Goal: Task Accomplishment & Management: Manage account settings

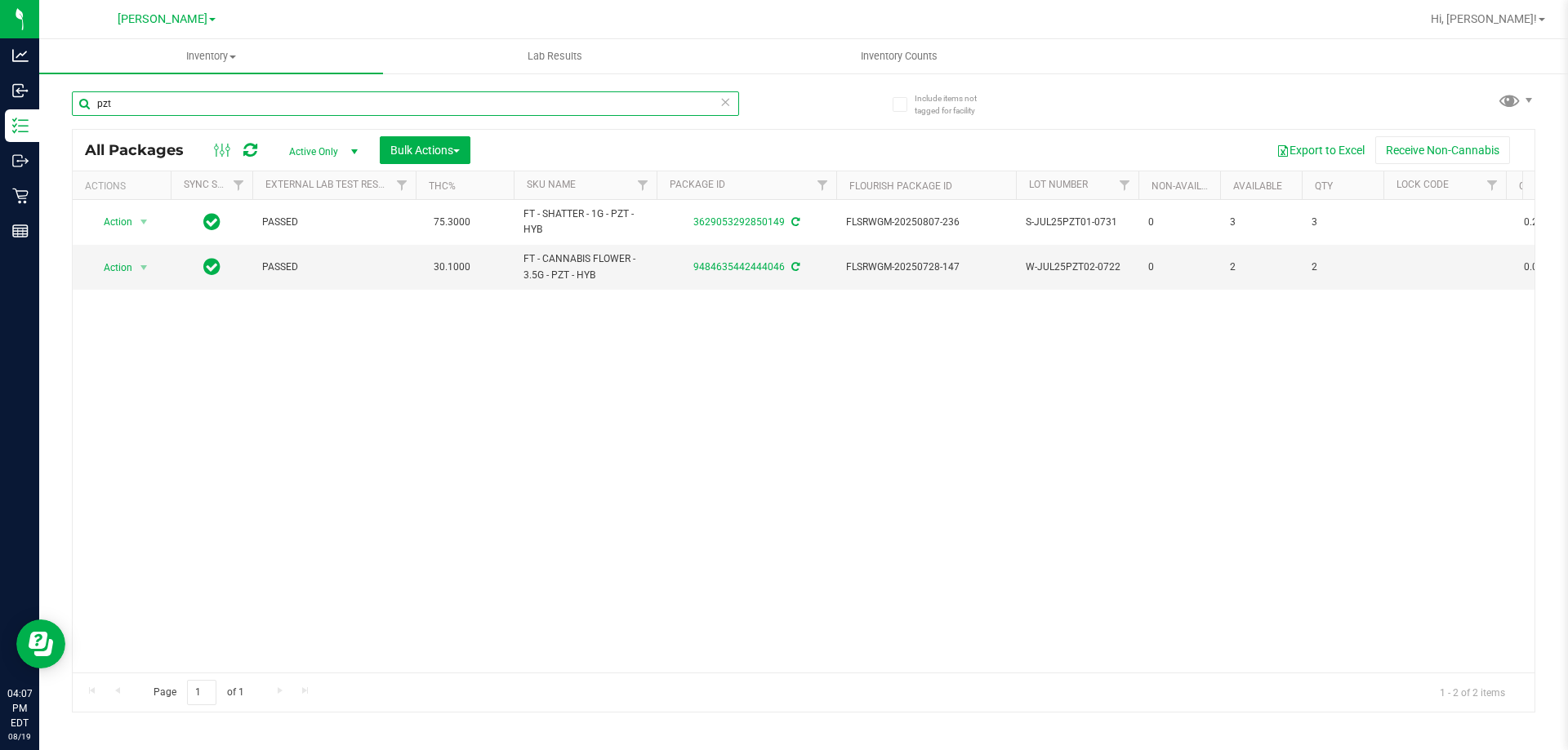
click at [294, 112] on input "pzt" at bounding box center [404, 104] width 667 height 24
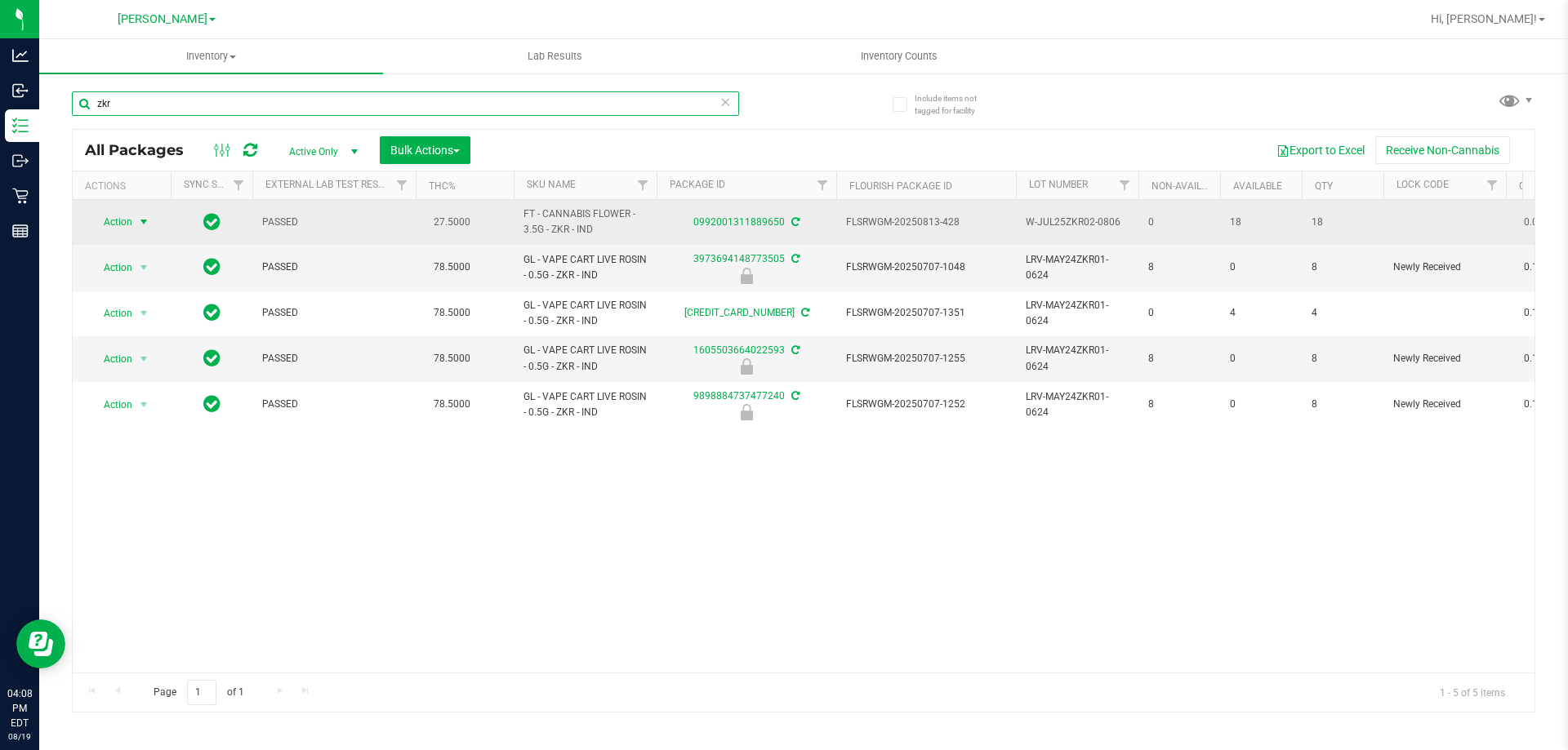
type input "zkr"
click at [132, 216] on span "Action" at bounding box center [111, 222] width 45 height 23
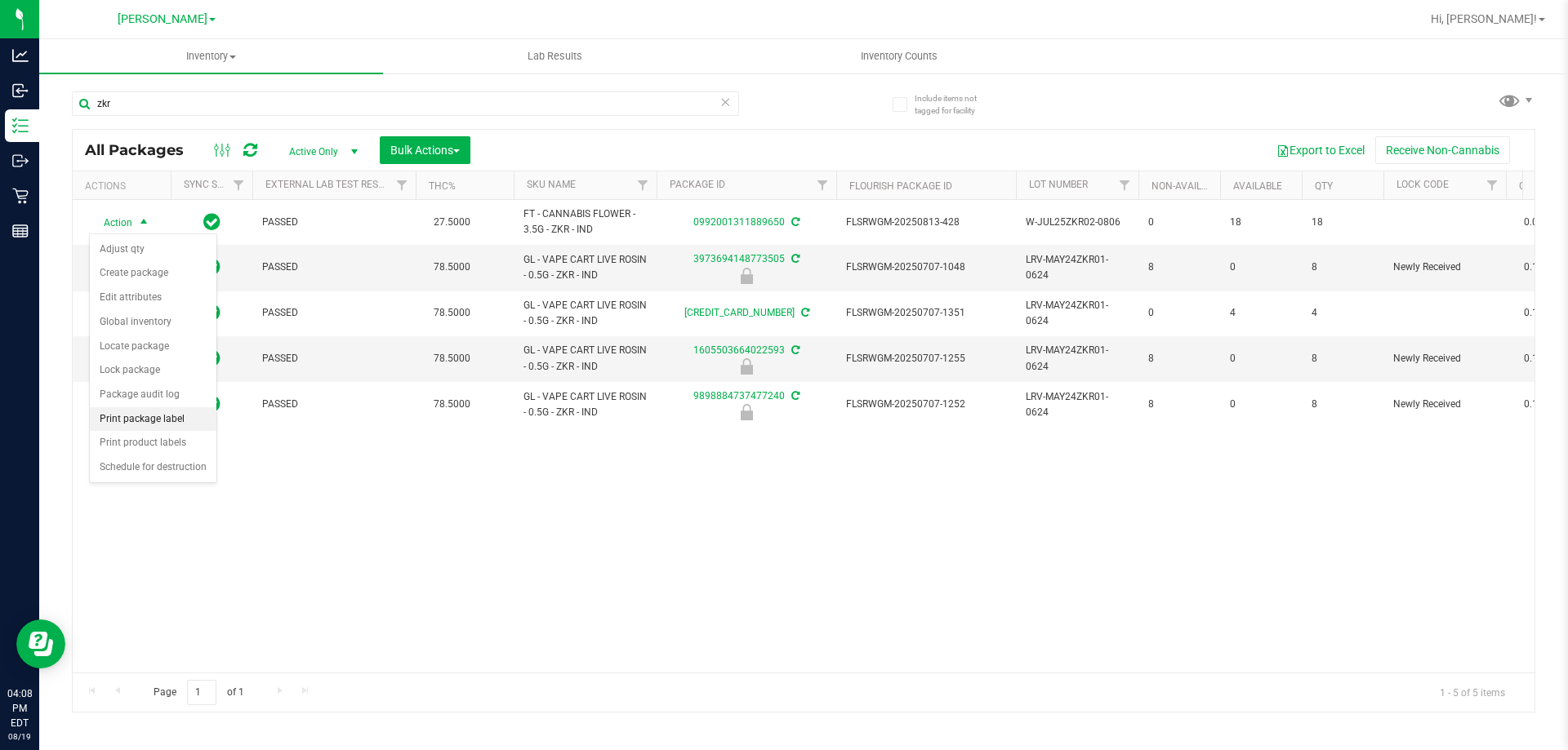
click at [136, 414] on li "Print package label" at bounding box center [153, 419] width 126 height 24
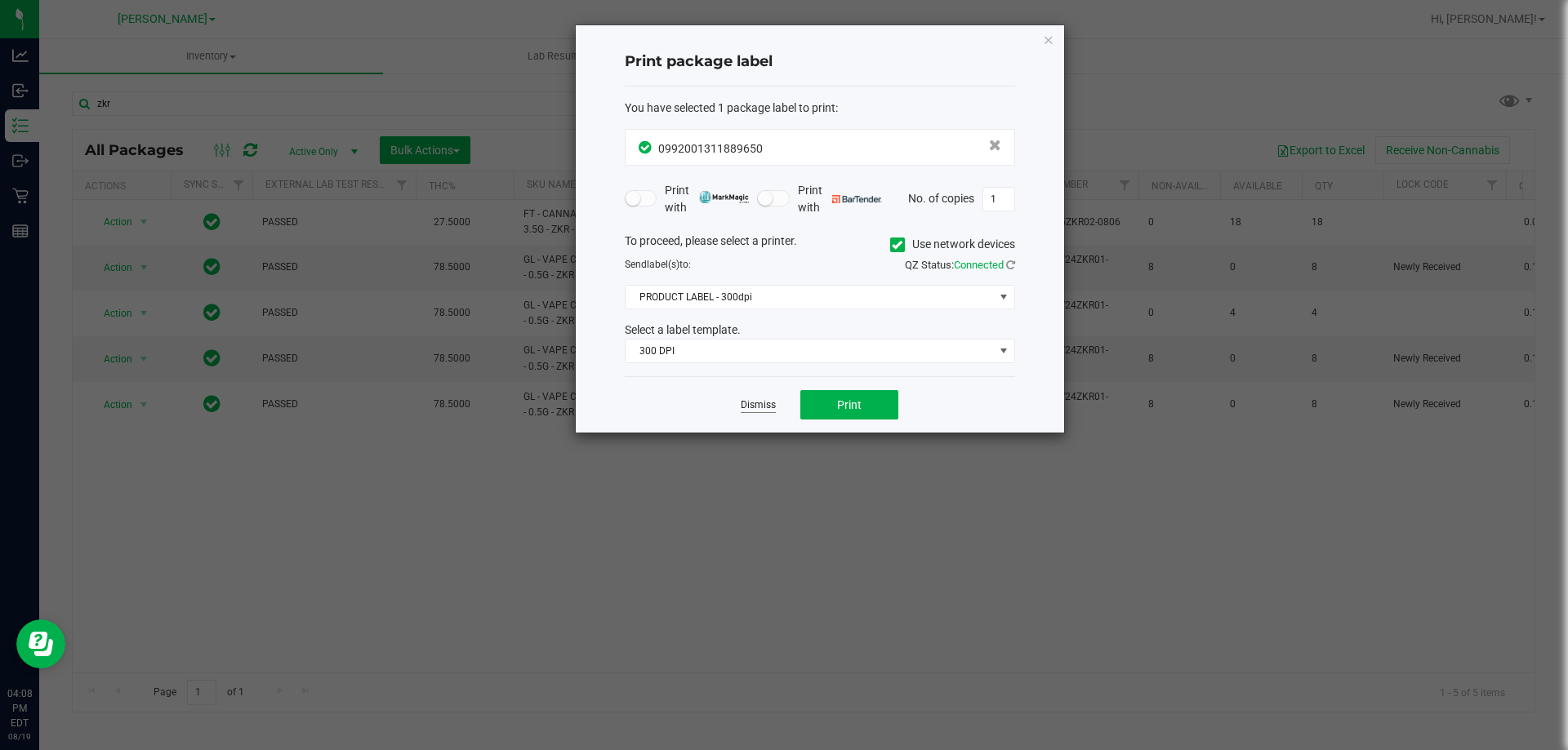
click at [769, 400] on link "Dismiss" at bounding box center [759, 405] width 35 height 14
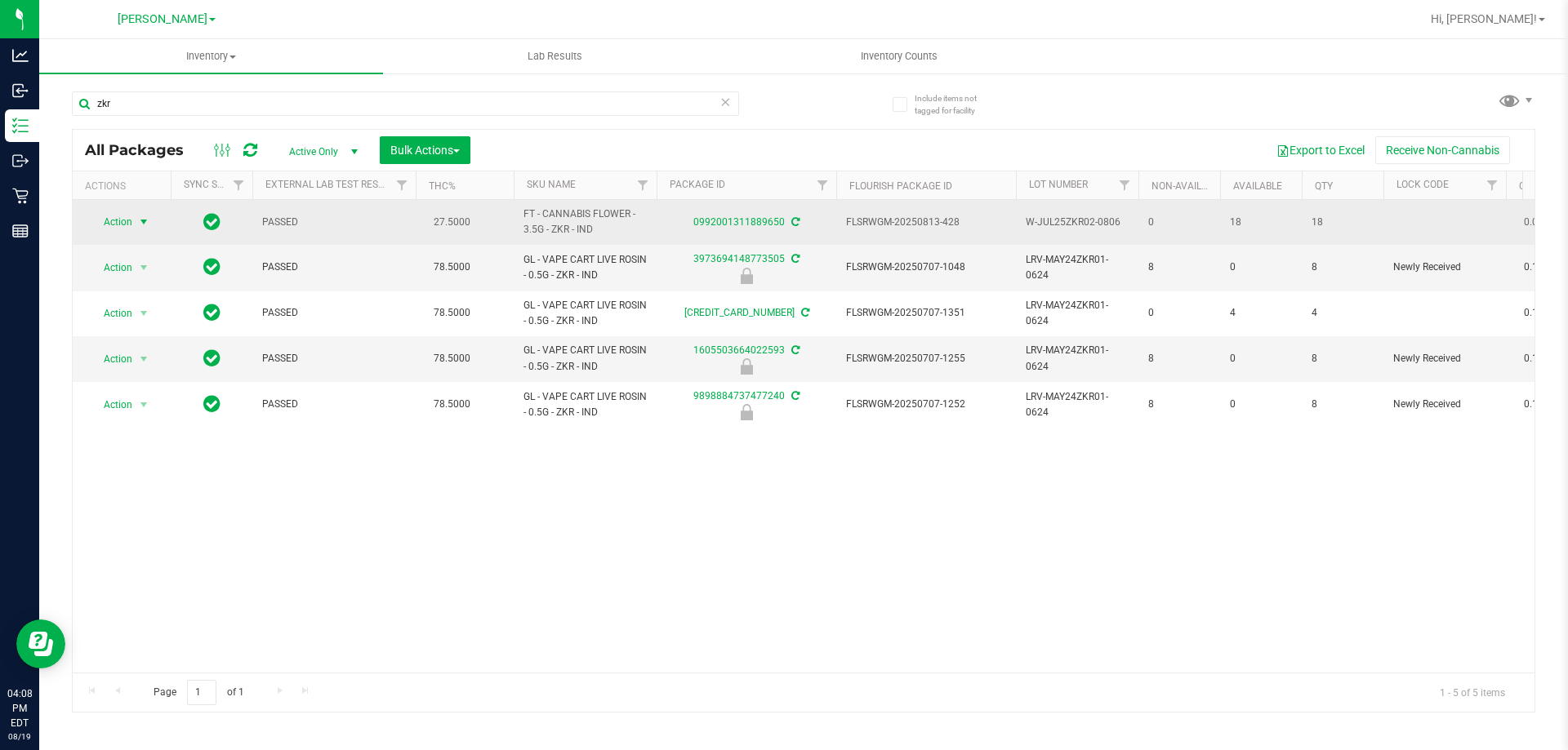
click at [138, 224] on span "select" at bounding box center [144, 222] width 13 height 13
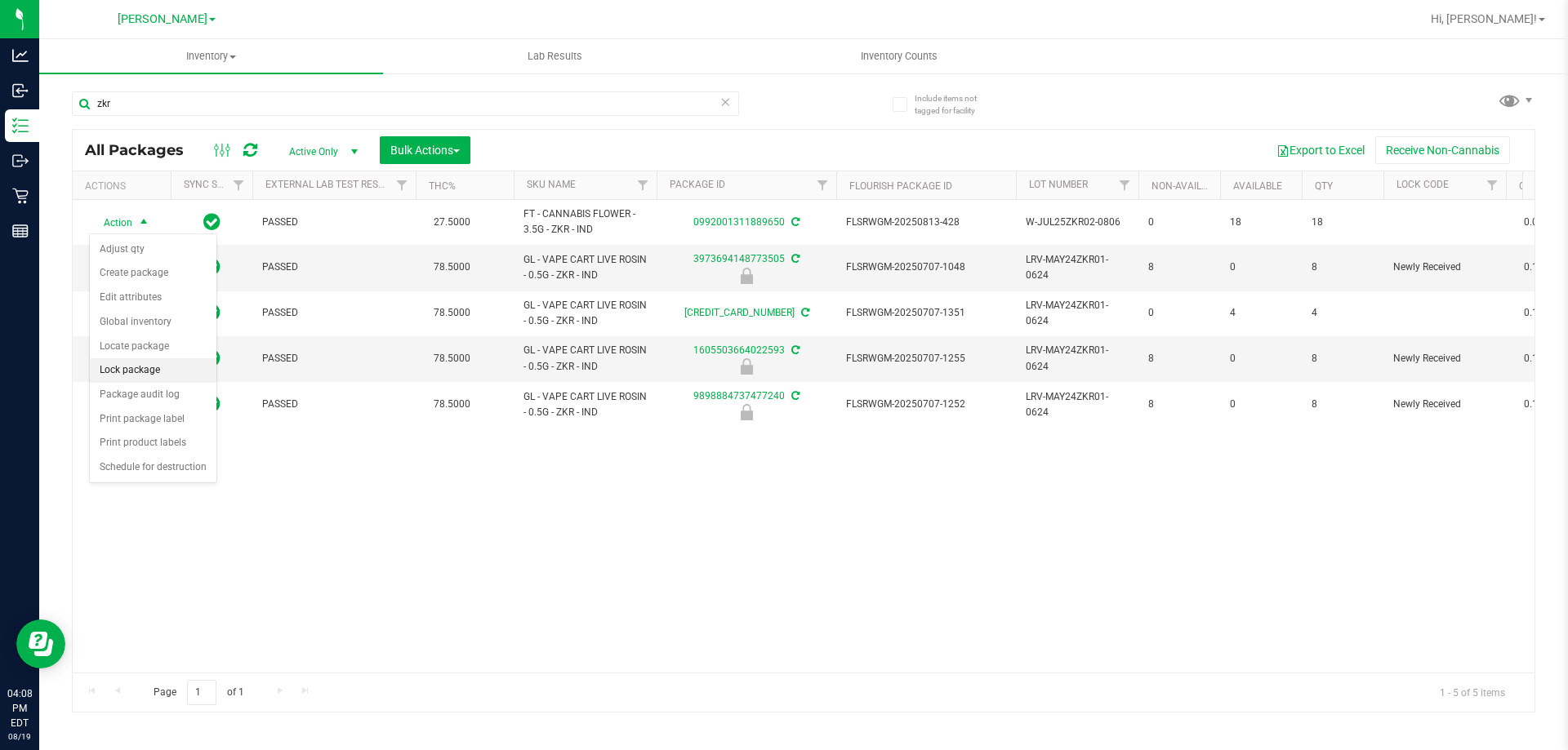
click at [149, 362] on li "Lock package" at bounding box center [153, 371] width 126 height 24
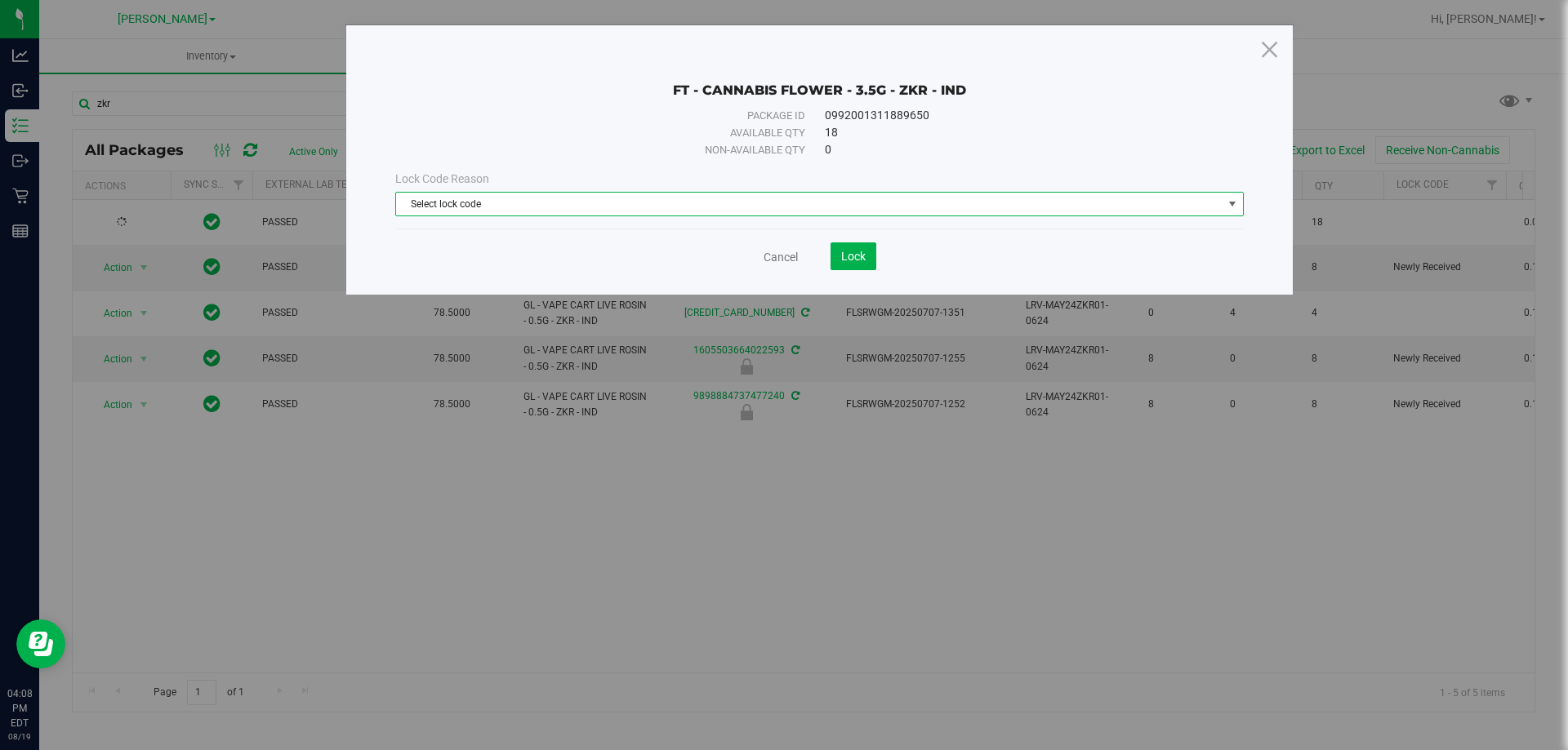
click at [566, 199] on span "Select lock code" at bounding box center [809, 204] width 826 height 23
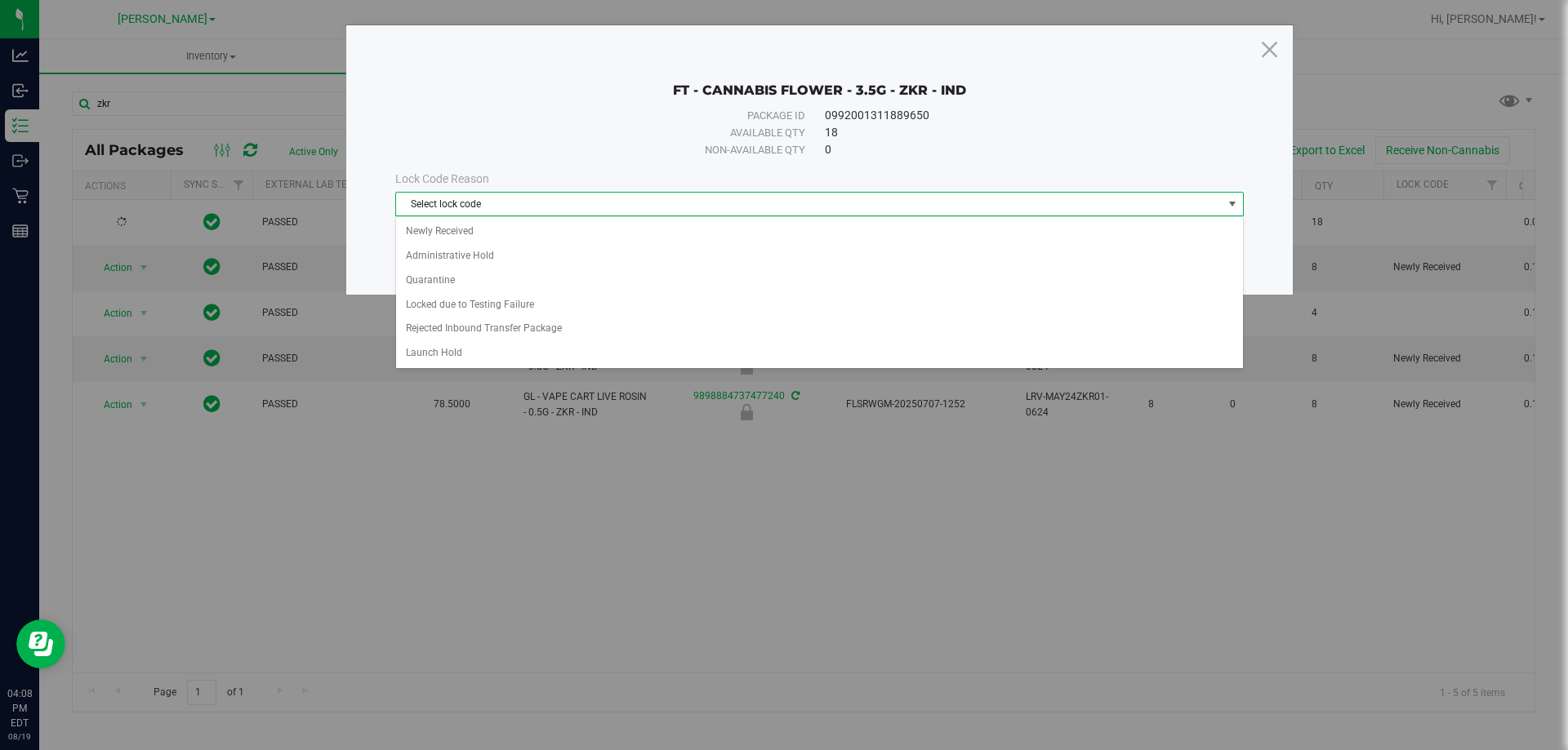
click at [652, 126] on div "Available qty" at bounding box center [618, 133] width 373 height 17
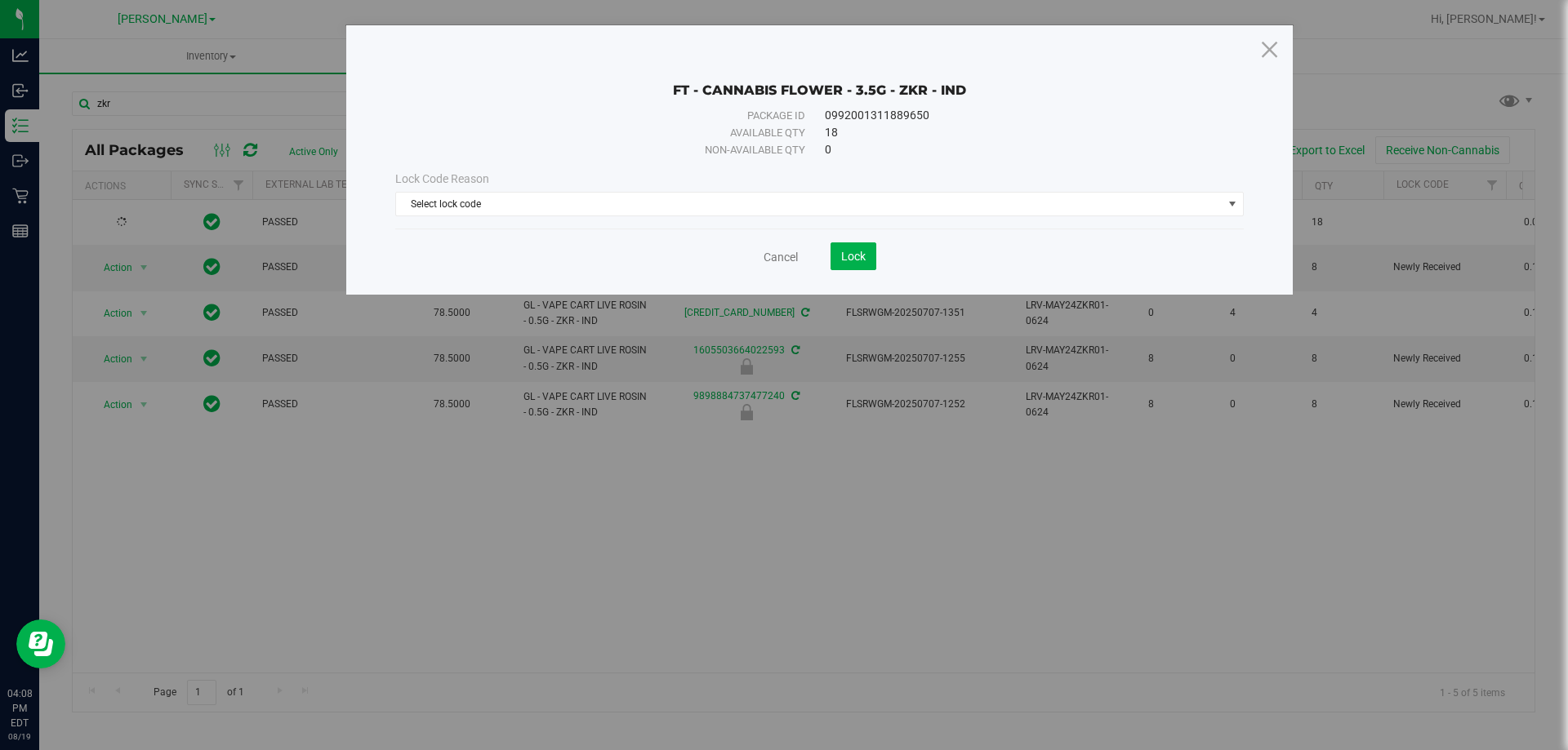
click at [797, 259] on save-button "Lock" at bounding box center [836, 257] width 79 height 28
click at [793, 257] on link "Cancel" at bounding box center [780, 258] width 34 height 17
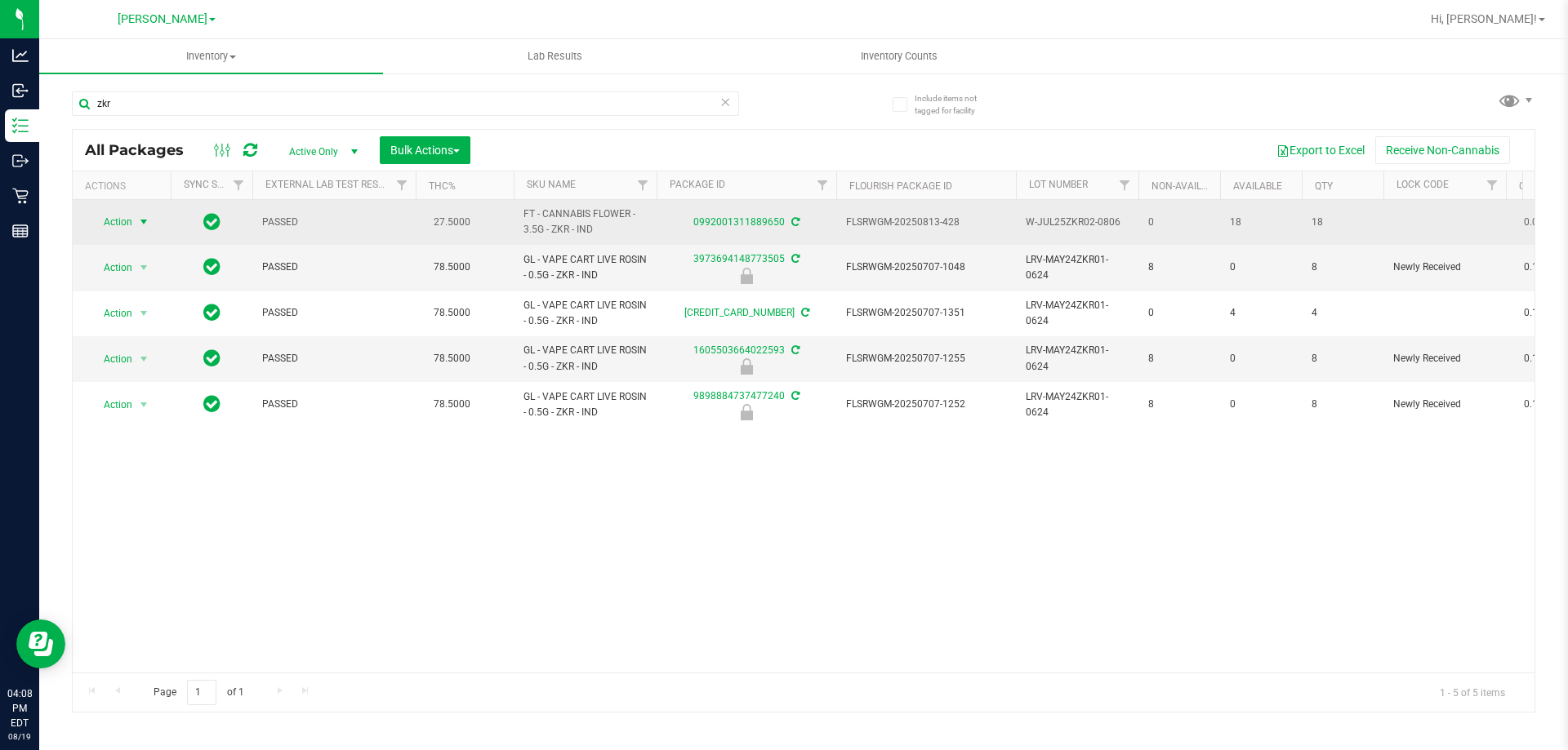
click at [123, 218] on span "Action" at bounding box center [111, 222] width 45 height 23
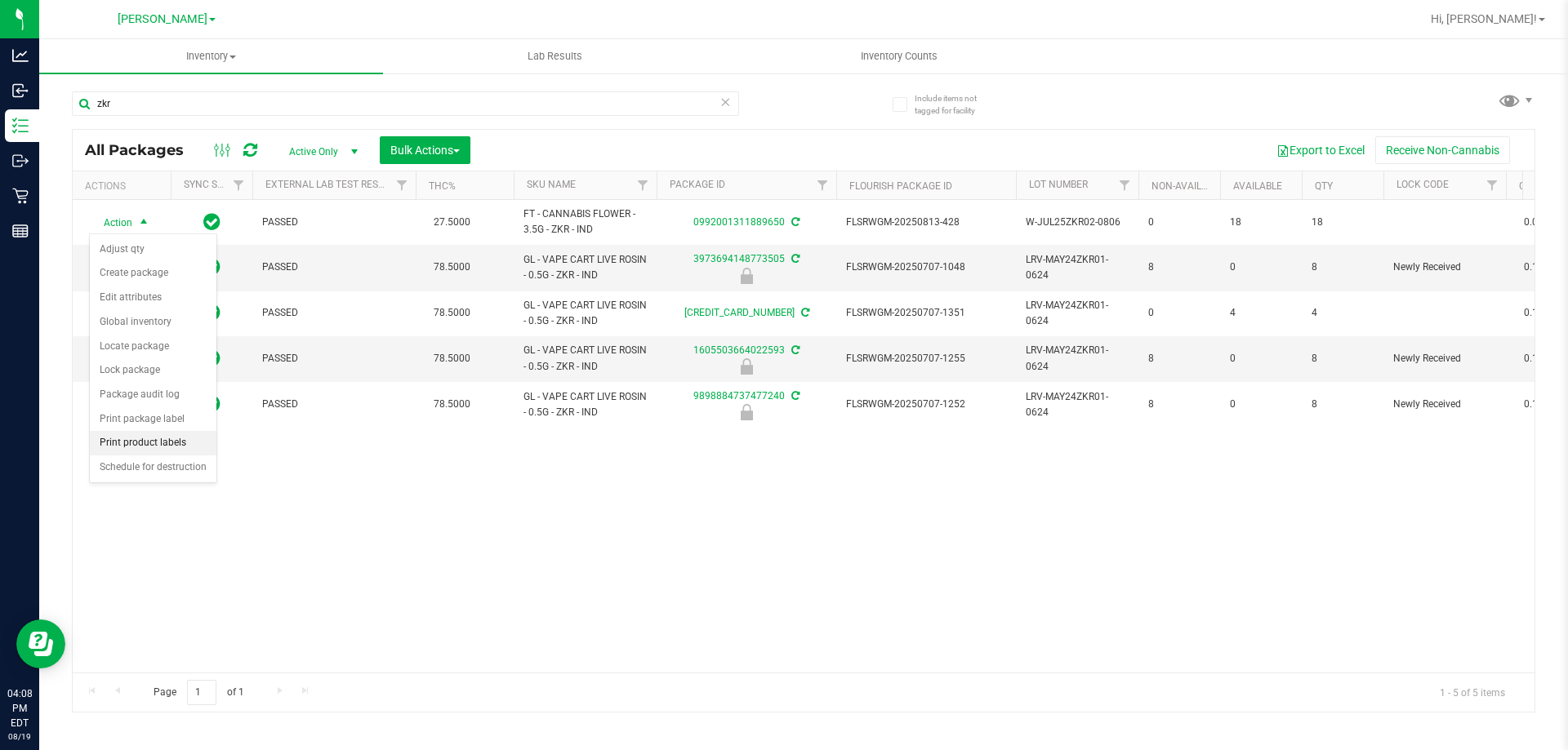
click at [150, 446] on li "Print product labels" at bounding box center [153, 443] width 126 height 24
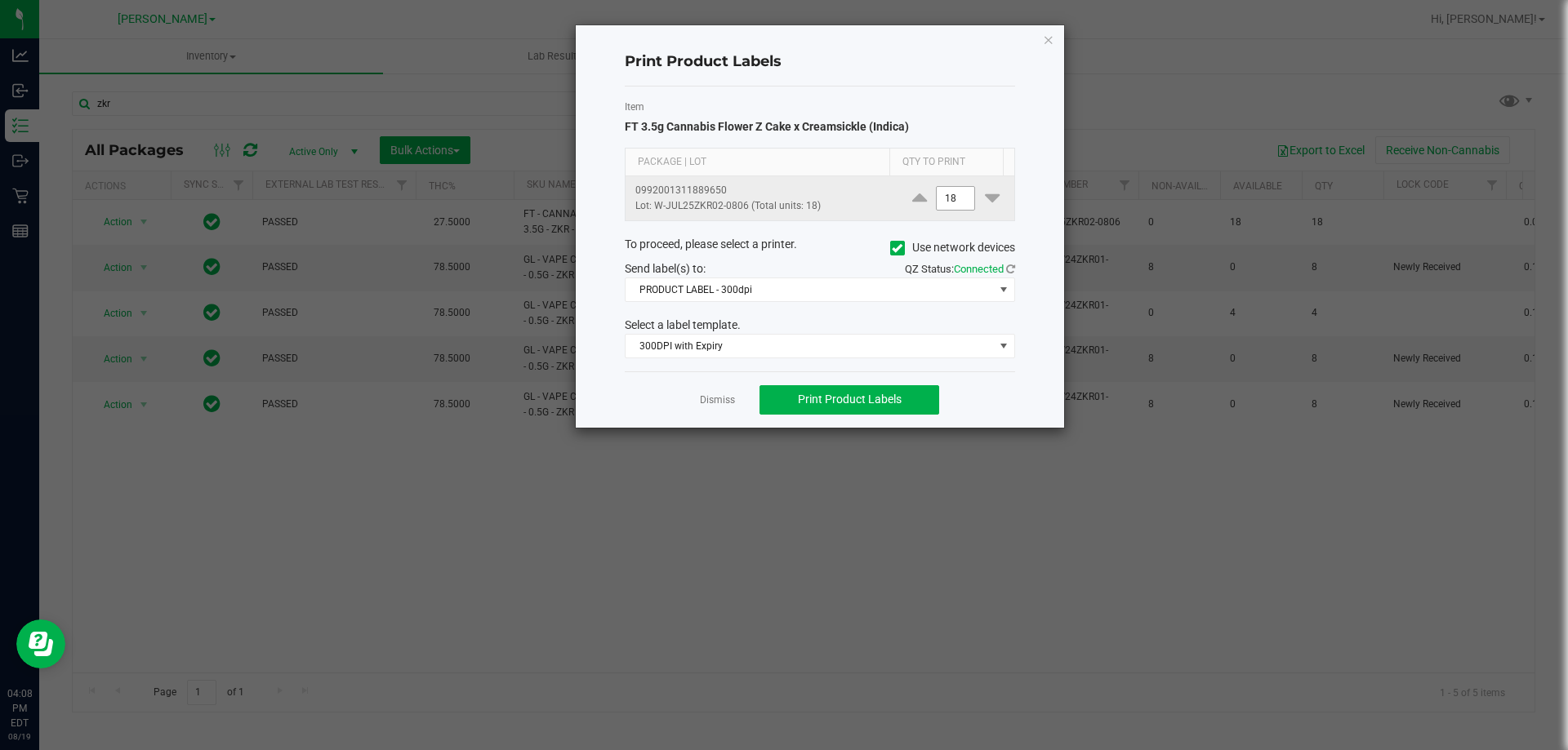
click at [953, 192] on input "18" at bounding box center [955, 198] width 38 height 23
type input "1"
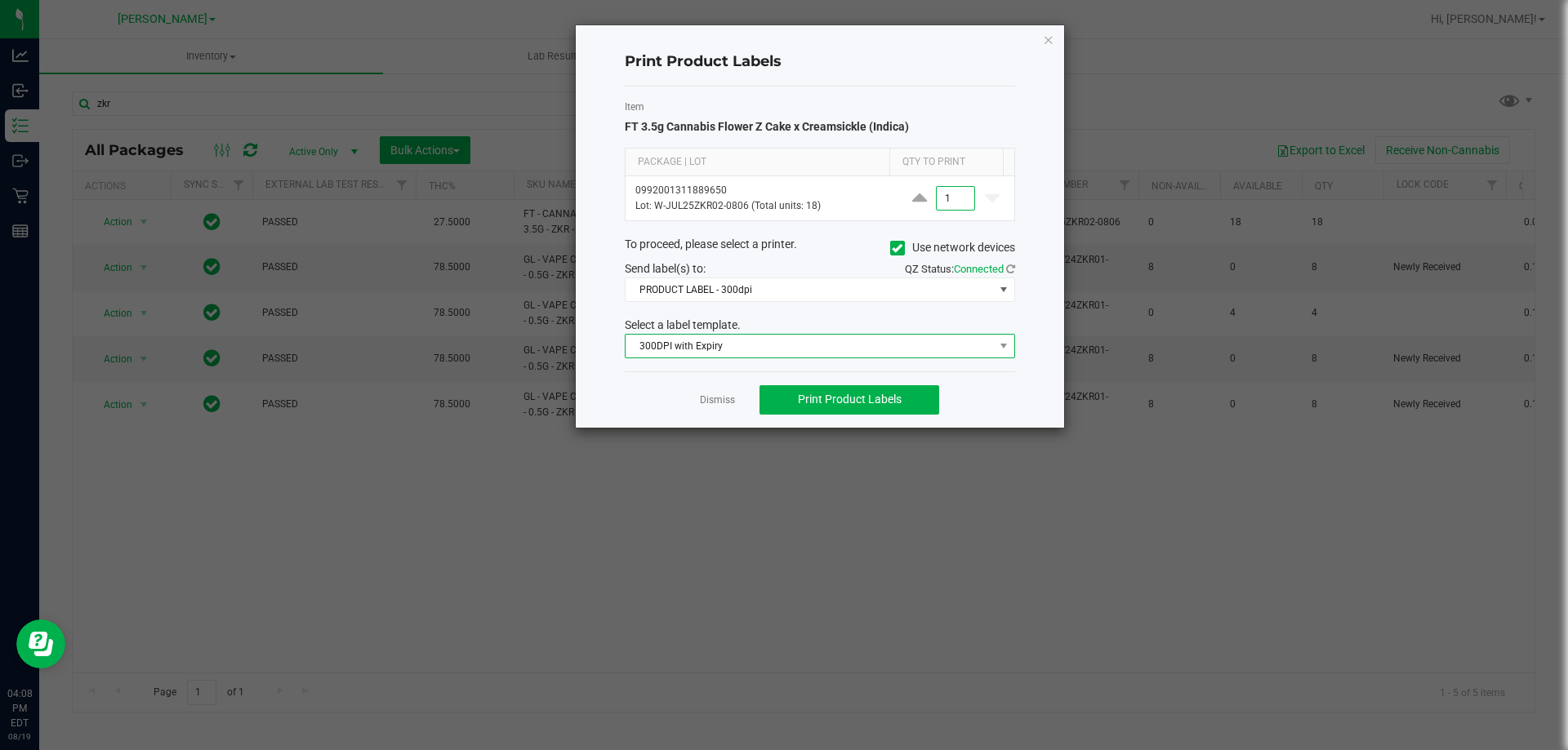
click at [787, 345] on span "300DPI with Expiry" at bounding box center [809, 346] width 368 height 23
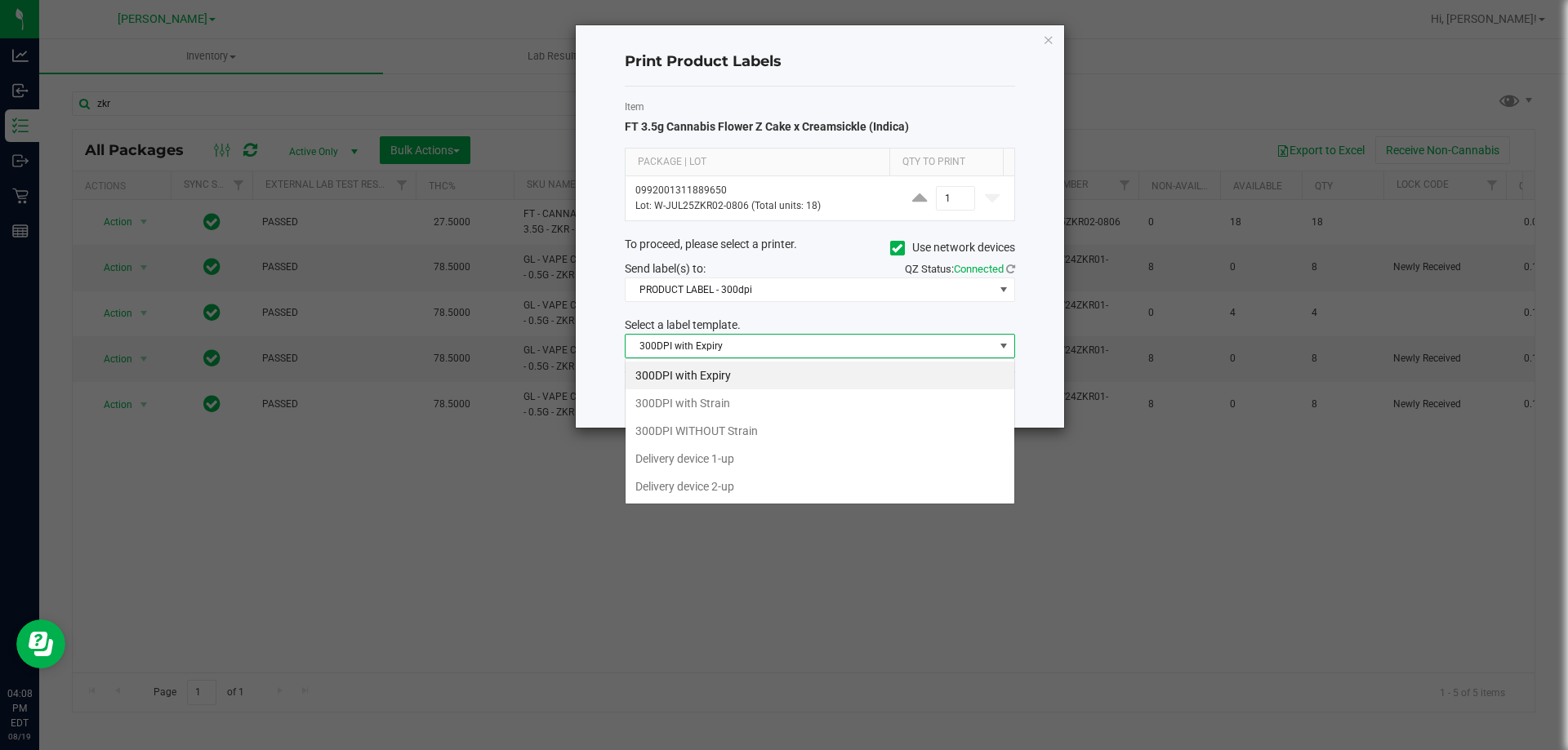
scroll to position [24, 390]
click at [764, 400] on li "300DPI with Strain" at bounding box center [819, 403] width 389 height 28
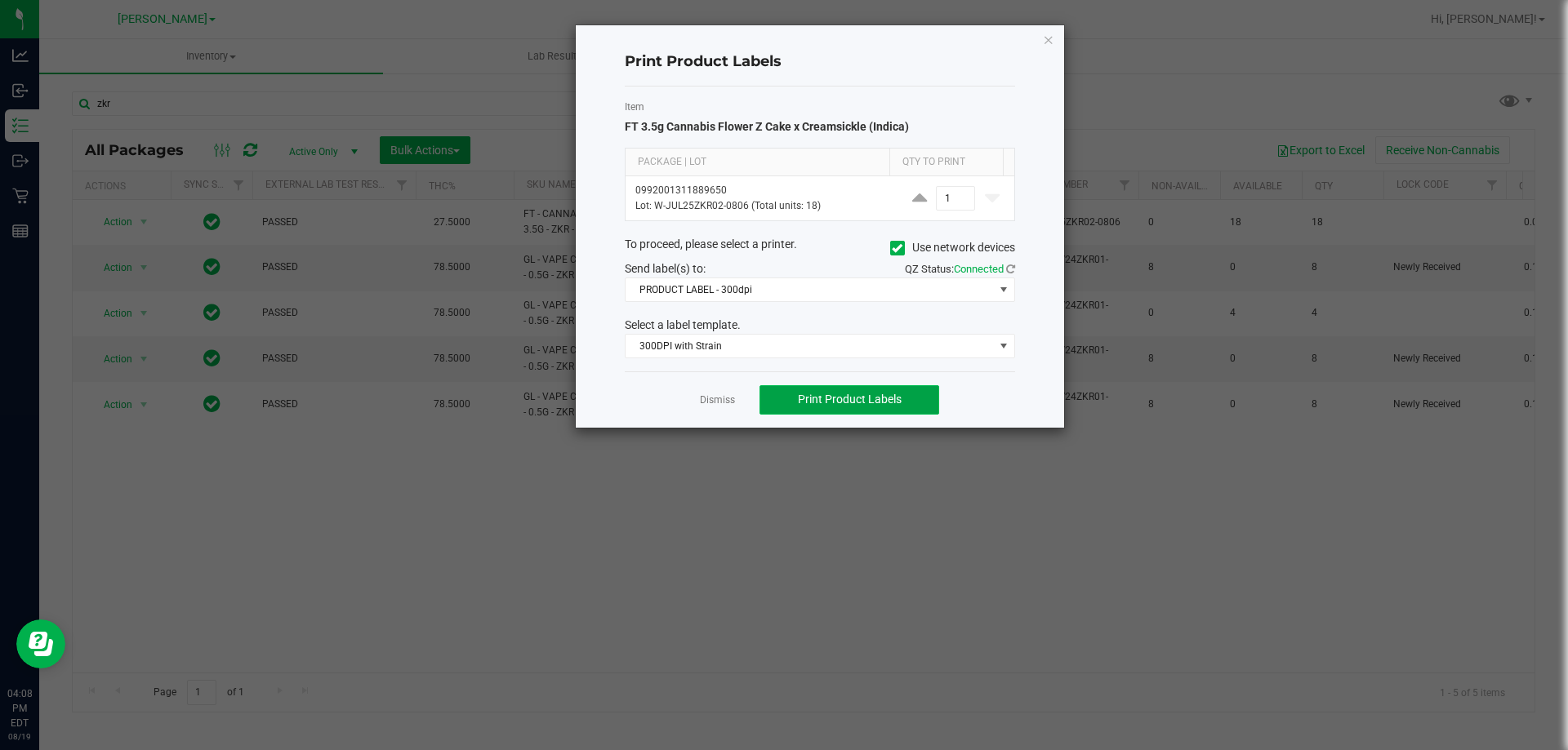
click at [852, 400] on span "Print Product Labels" at bounding box center [849, 400] width 104 height 13
click at [715, 402] on link "Dismiss" at bounding box center [718, 400] width 35 height 14
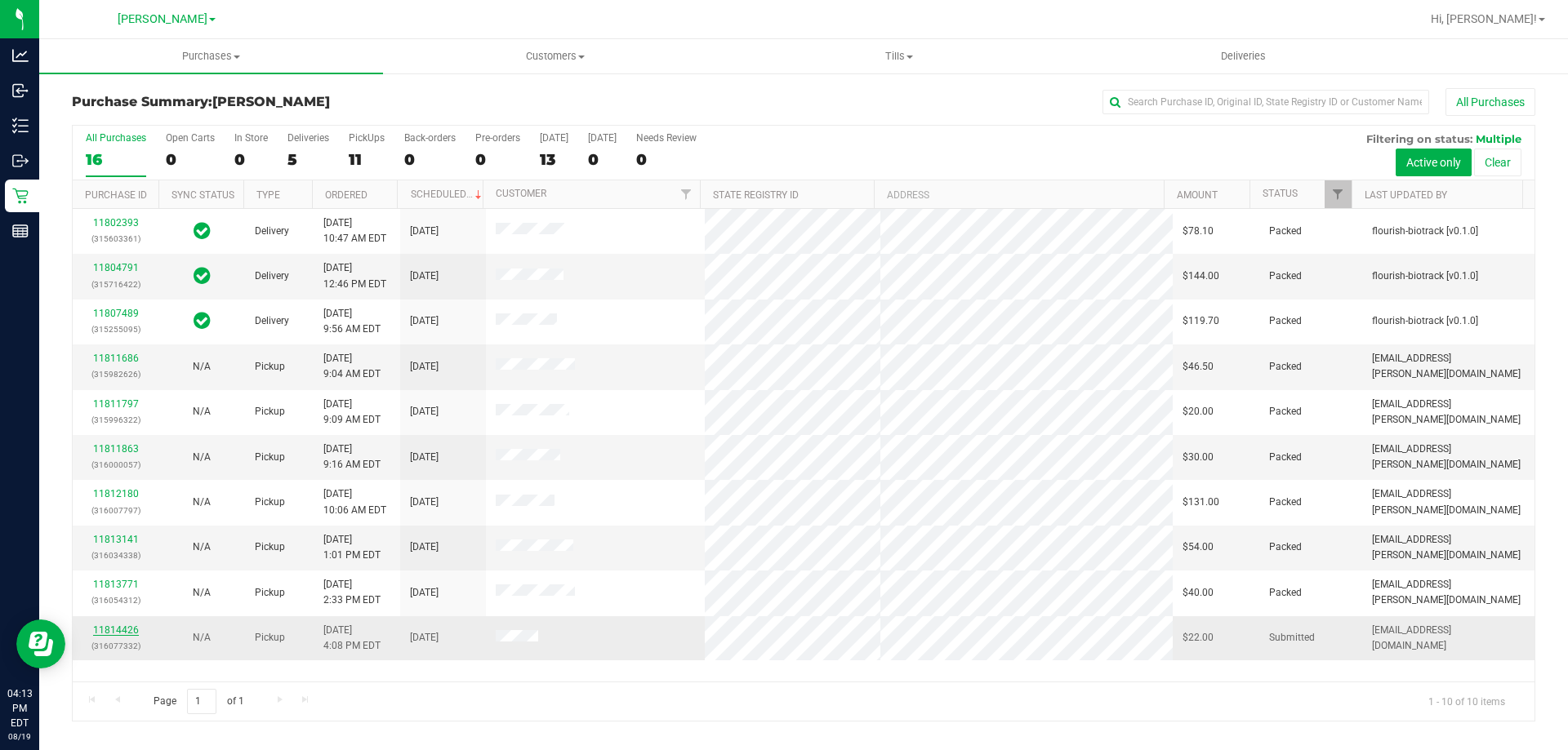
click at [126, 633] on link "11814426" at bounding box center [115, 630] width 45 height 11
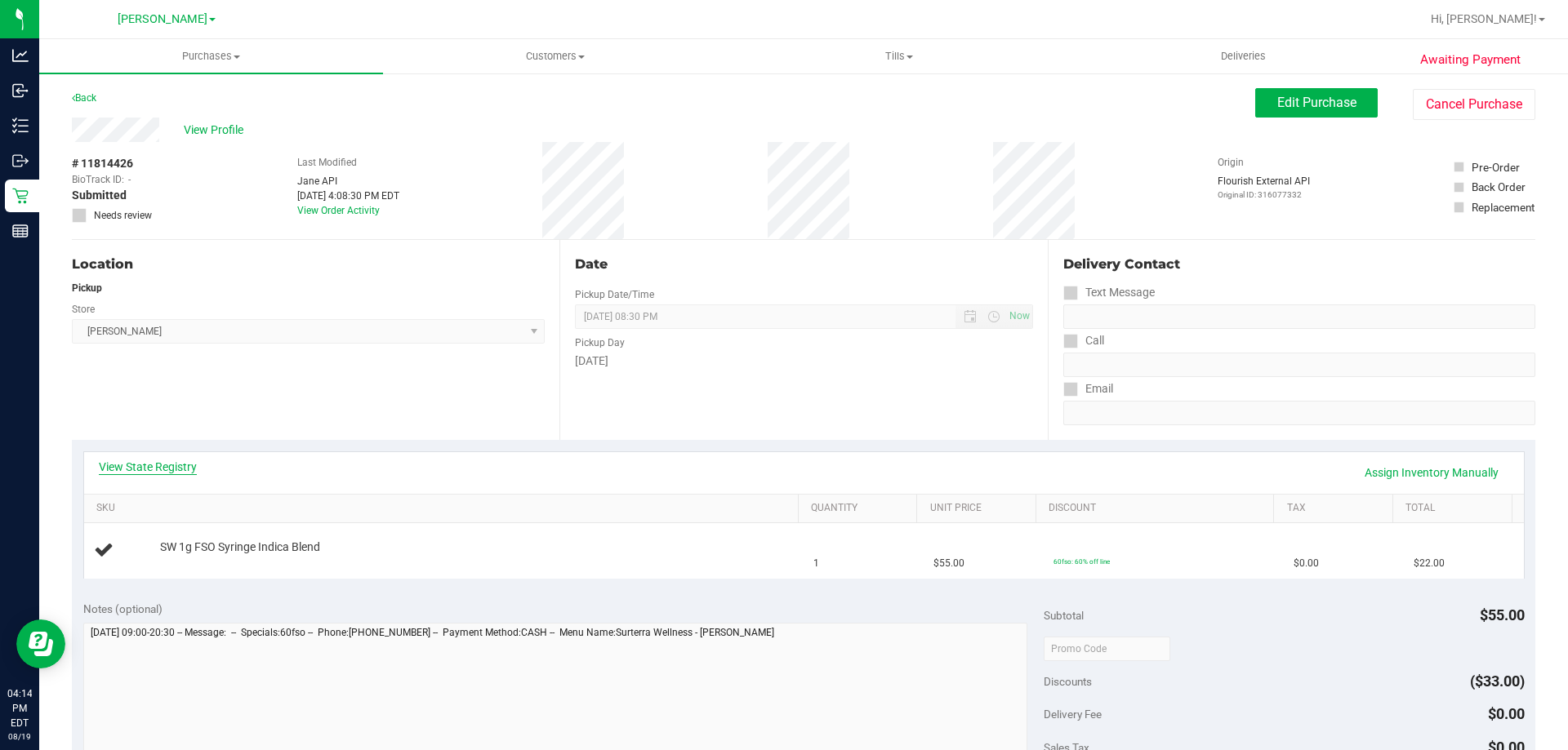
click at [161, 467] on link "View State Registry" at bounding box center [148, 467] width 98 height 17
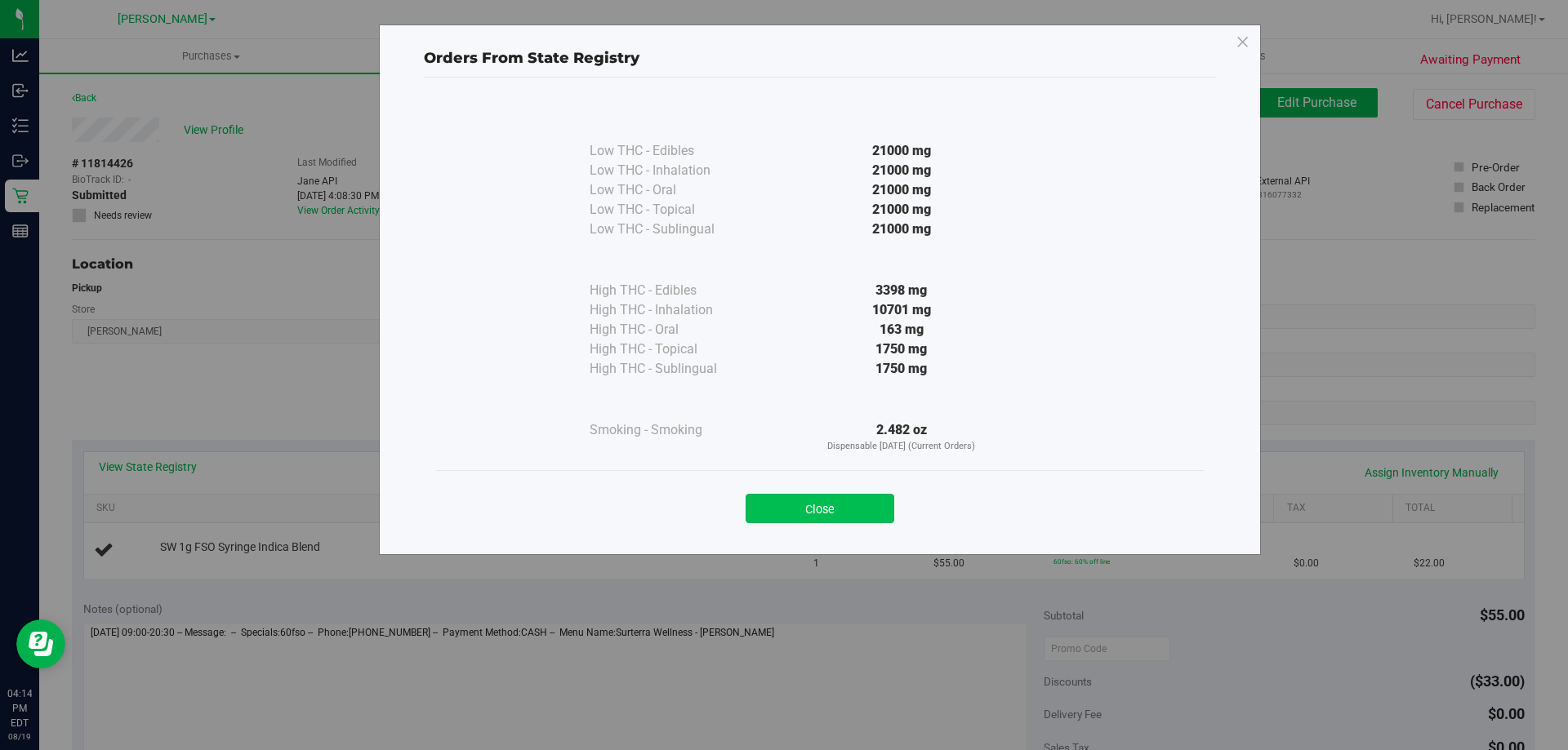
click at [858, 504] on button "Close" at bounding box center [820, 509] width 148 height 30
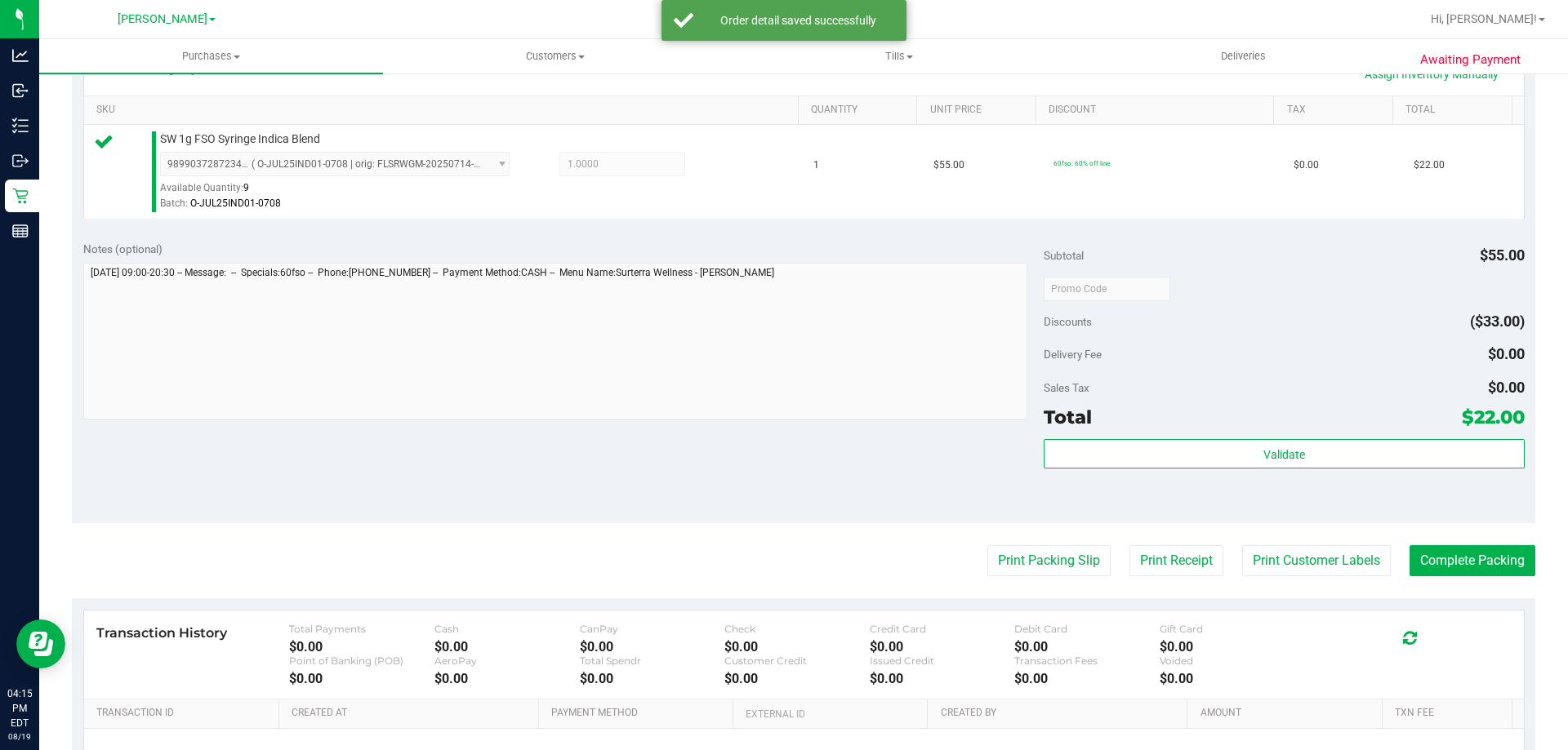
scroll to position [448, 0]
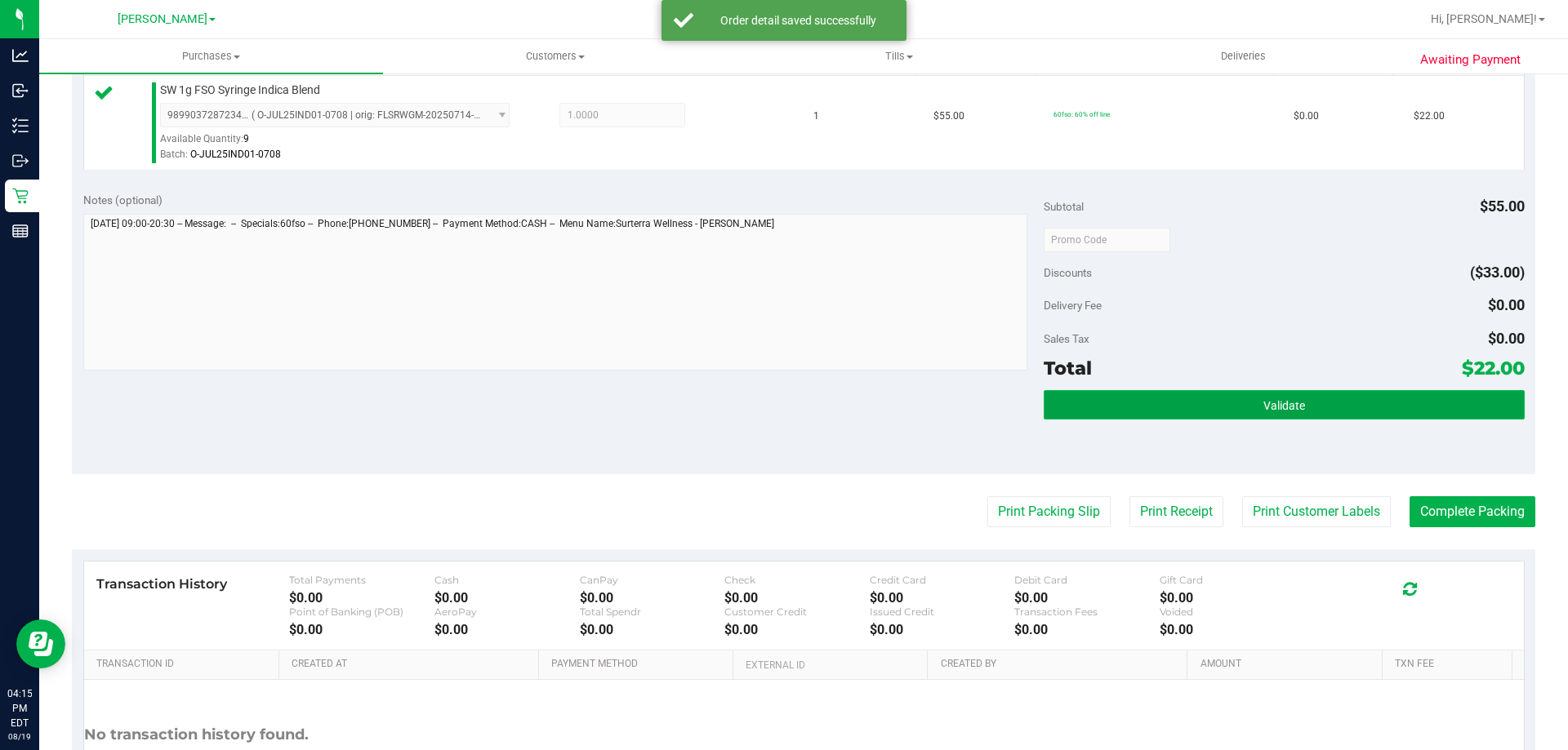
click at [1324, 400] on button "Validate" at bounding box center [1283, 405] width 480 height 30
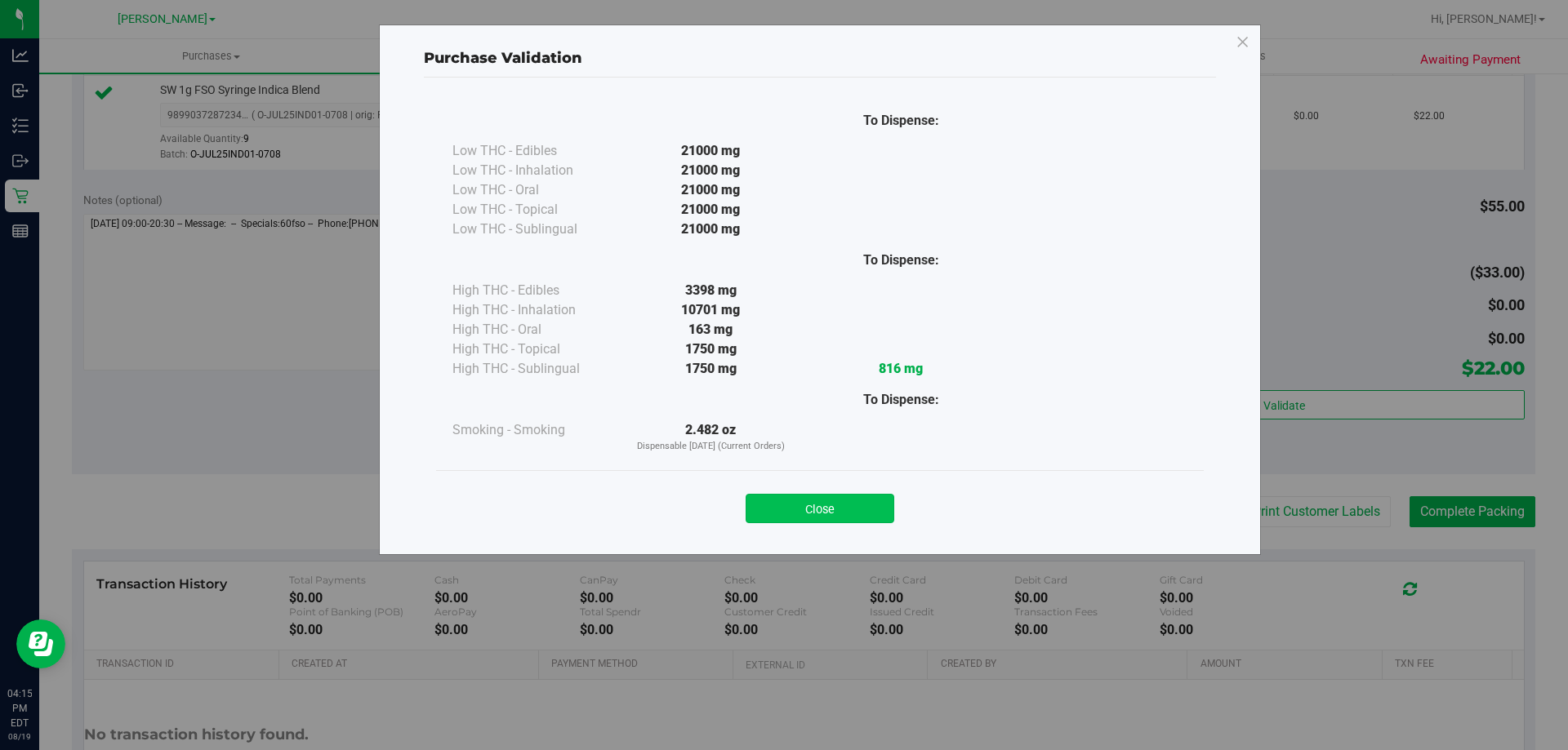
click at [822, 519] on button "Close" at bounding box center [820, 509] width 148 height 30
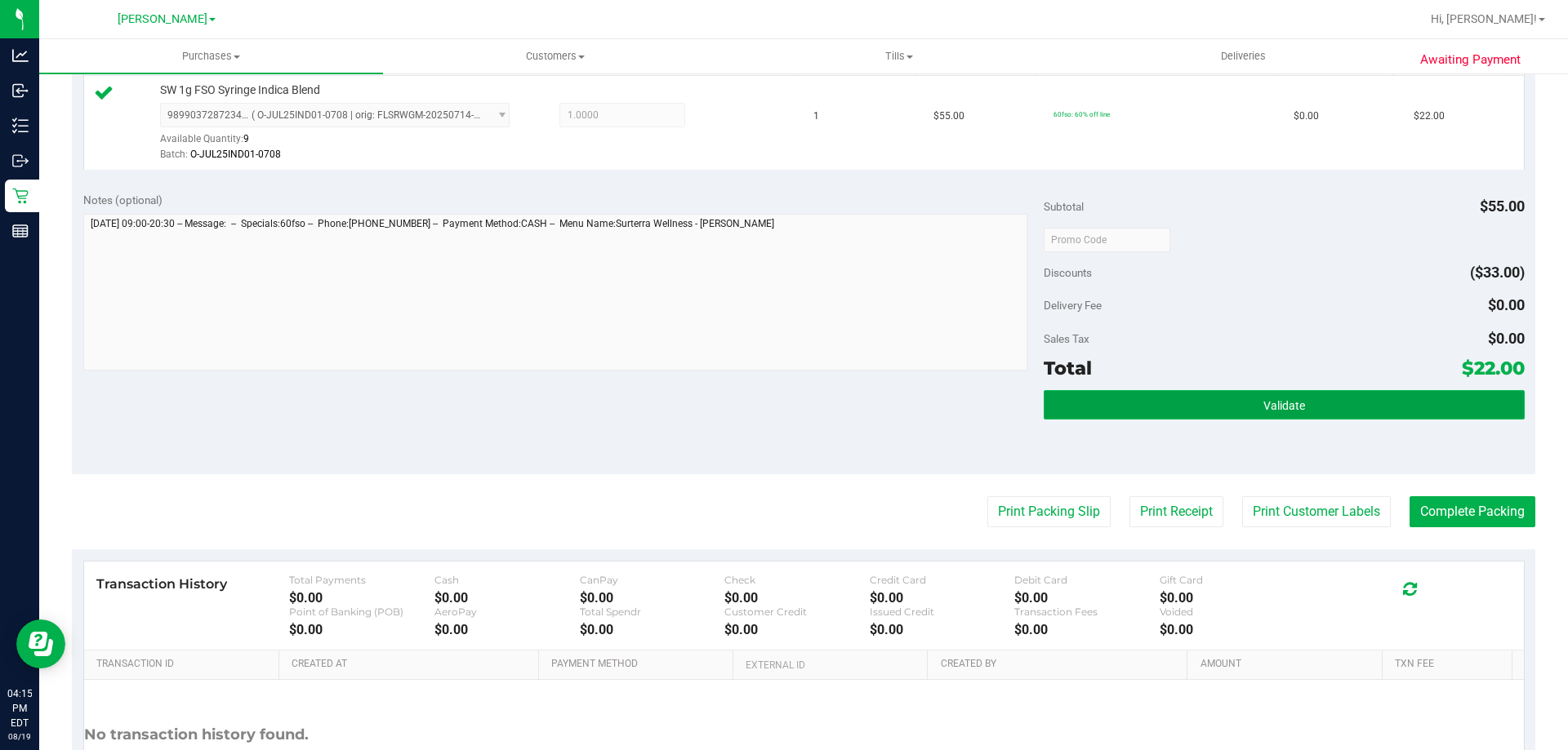
click at [1222, 400] on button "Validate" at bounding box center [1283, 405] width 480 height 30
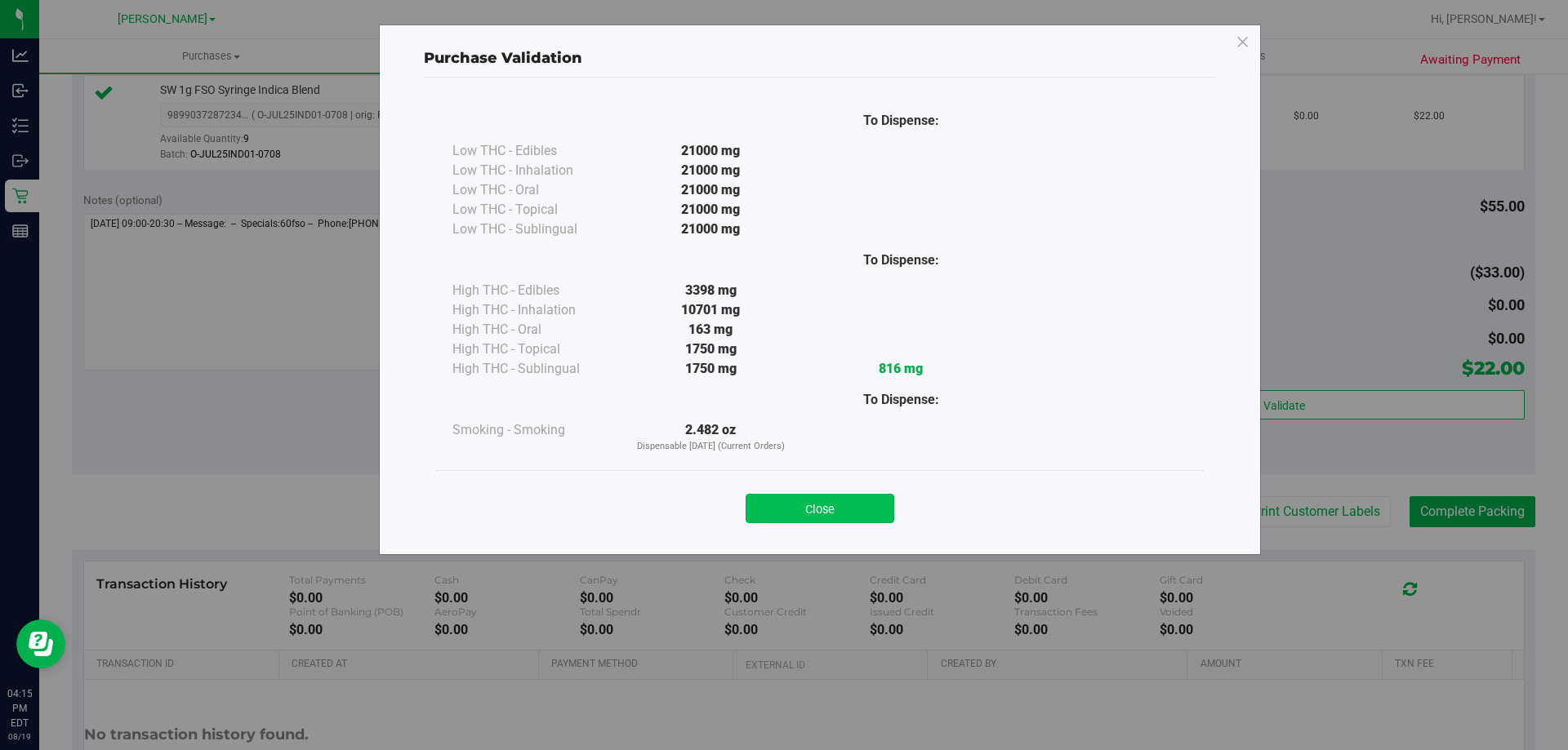
click at [835, 518] on button "Close" at bounding box center [820, 509] width 148 height 30
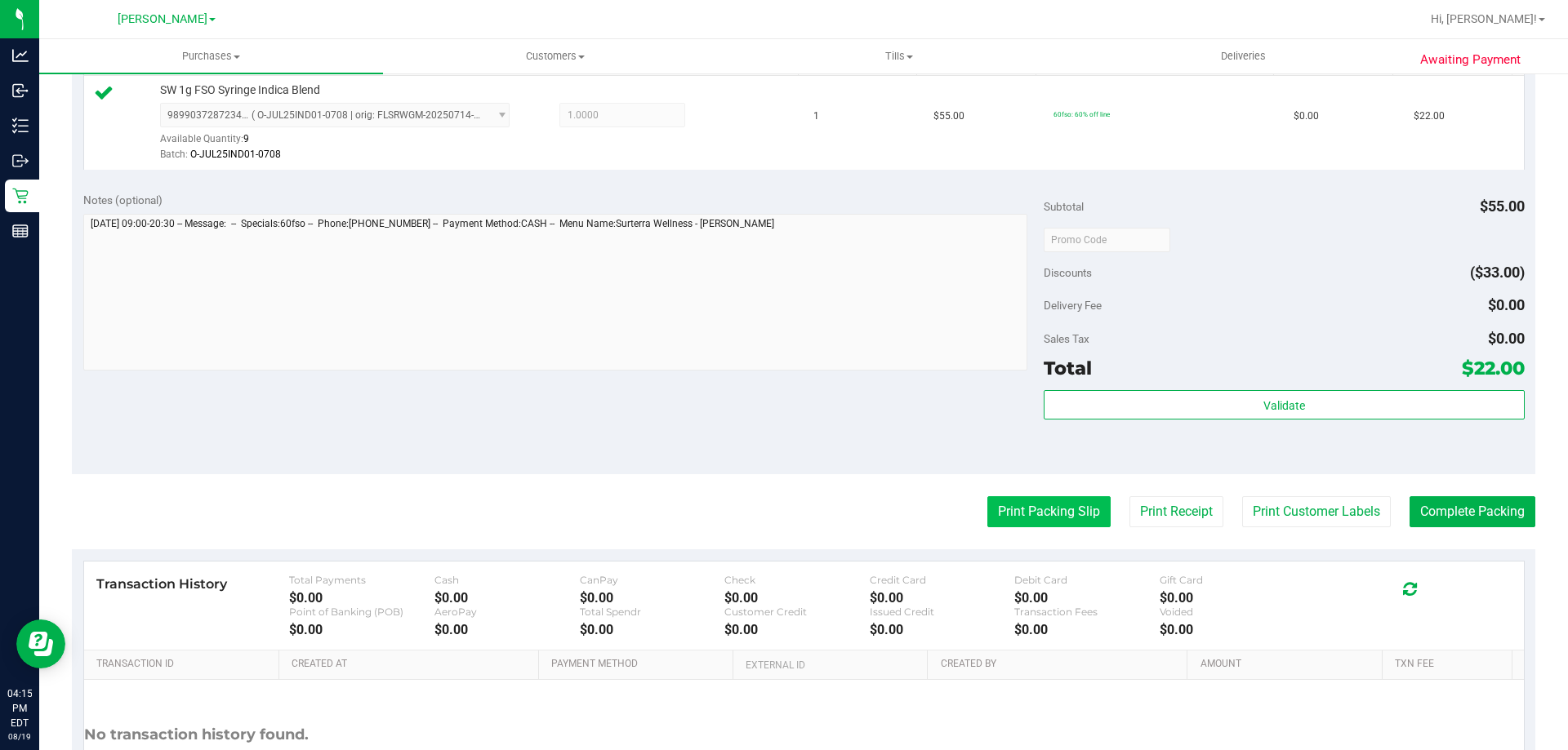
click at [1056, 506] on button "Print Packing Slip" at bounding box center [1049, 511] width 123 height 31
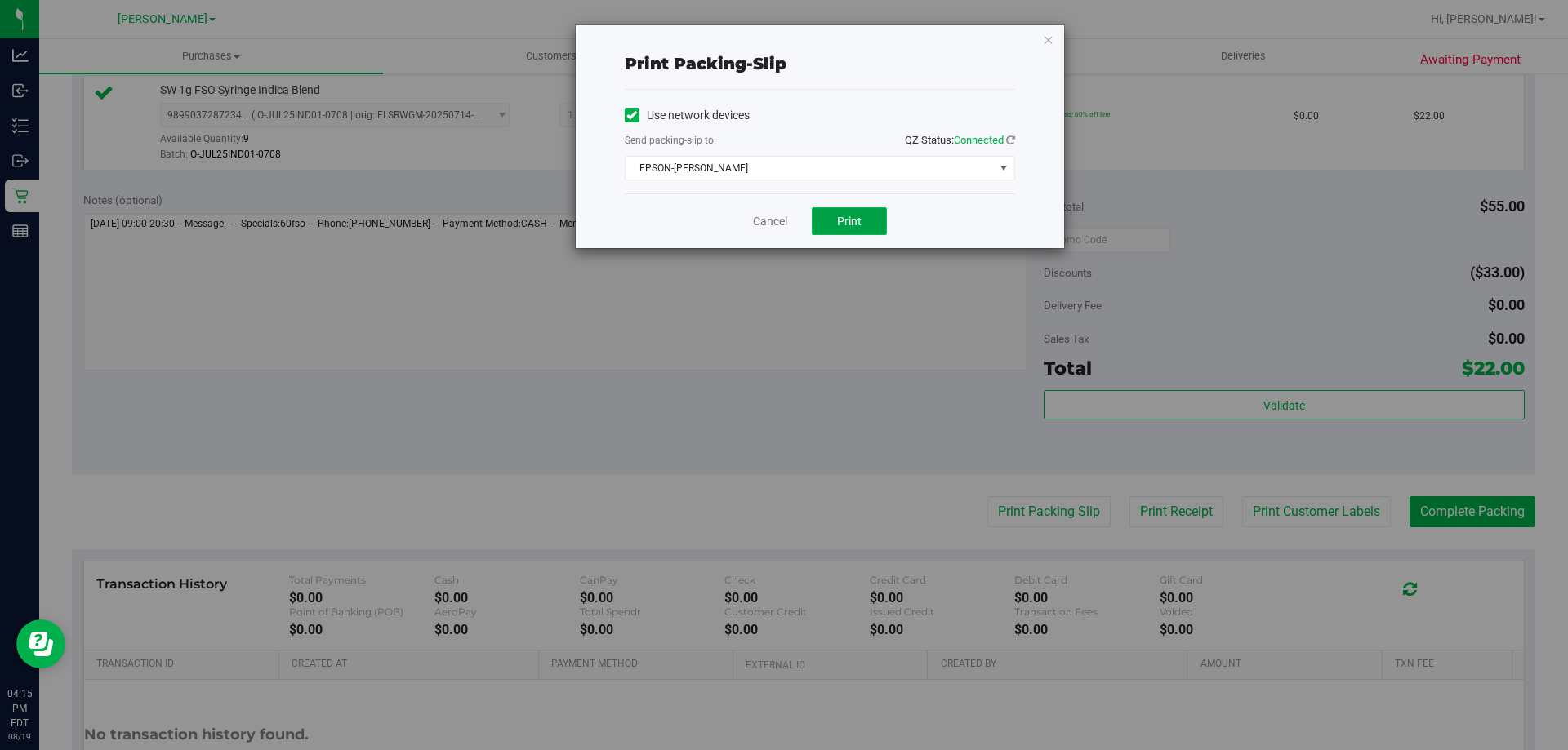
click at [849, 229] on button "Print" at bounding box center [848, 222] width 75 height 28
click at [773, 224] on link "Cancel" at bounding box center [770, 222] width 34 height 17
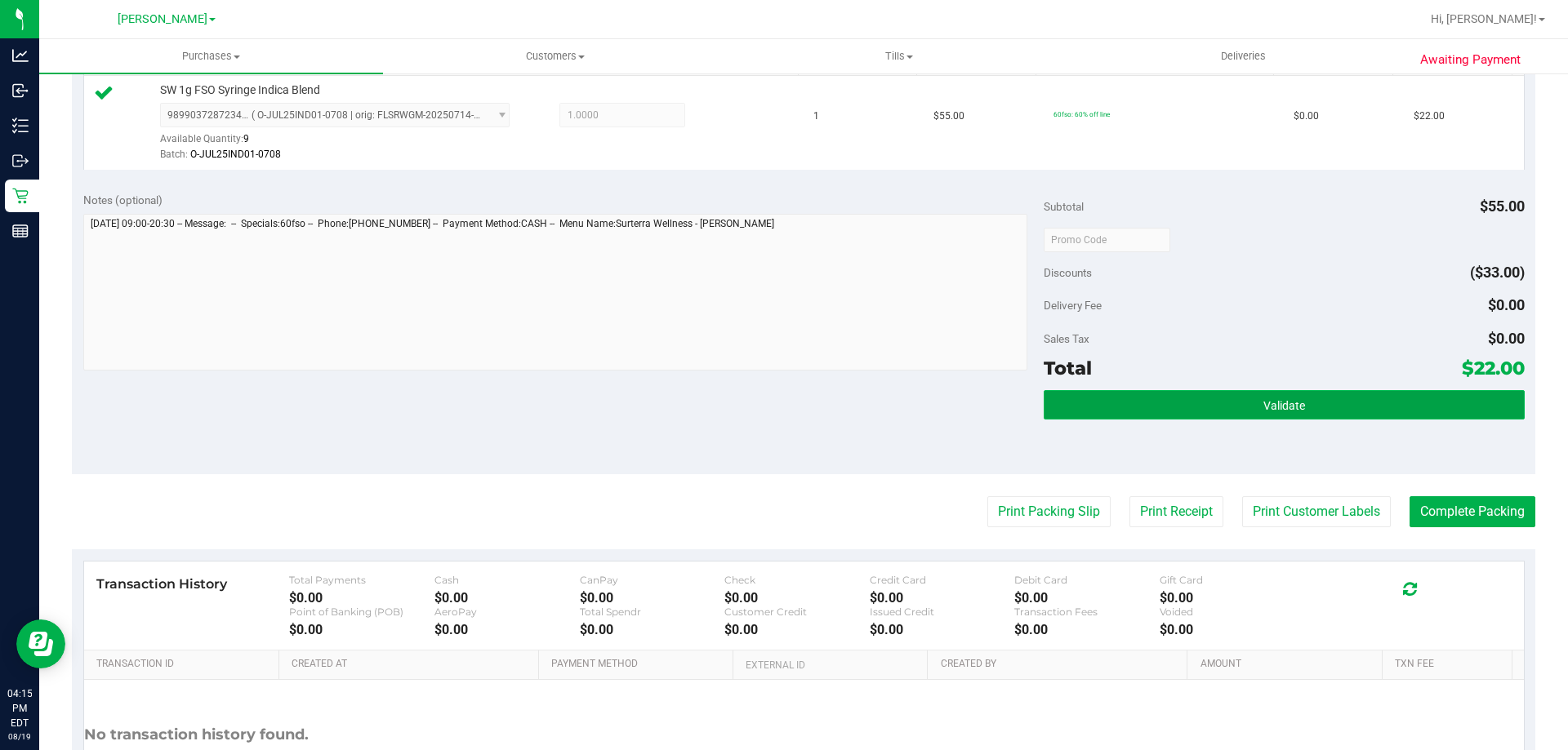
click at [1316, 418] on button "Validate" at bounding box center [1283, 405] width 480 height 30
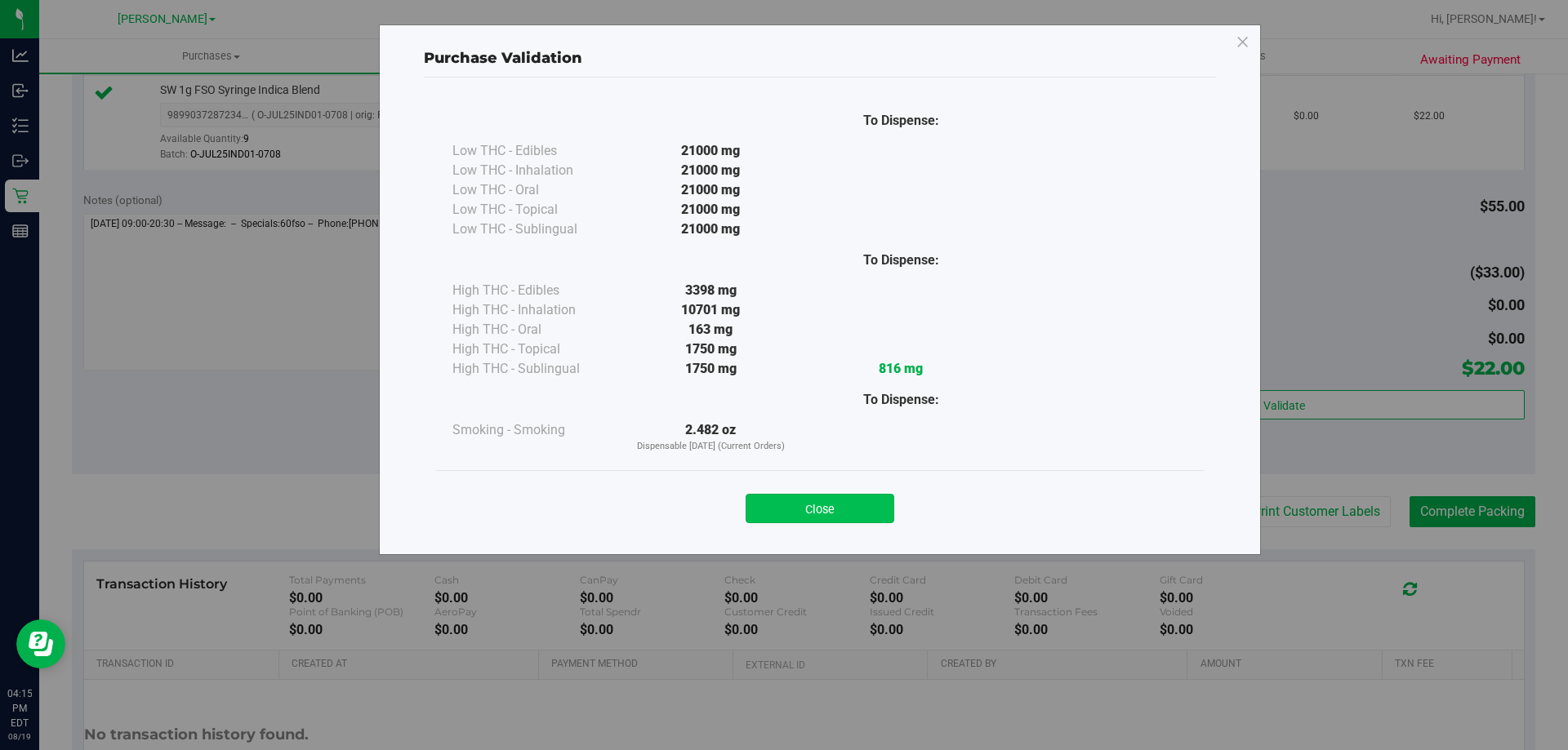
click at [876, 502] on button "Close" at bounding box center [820, 509] width 148 height 30
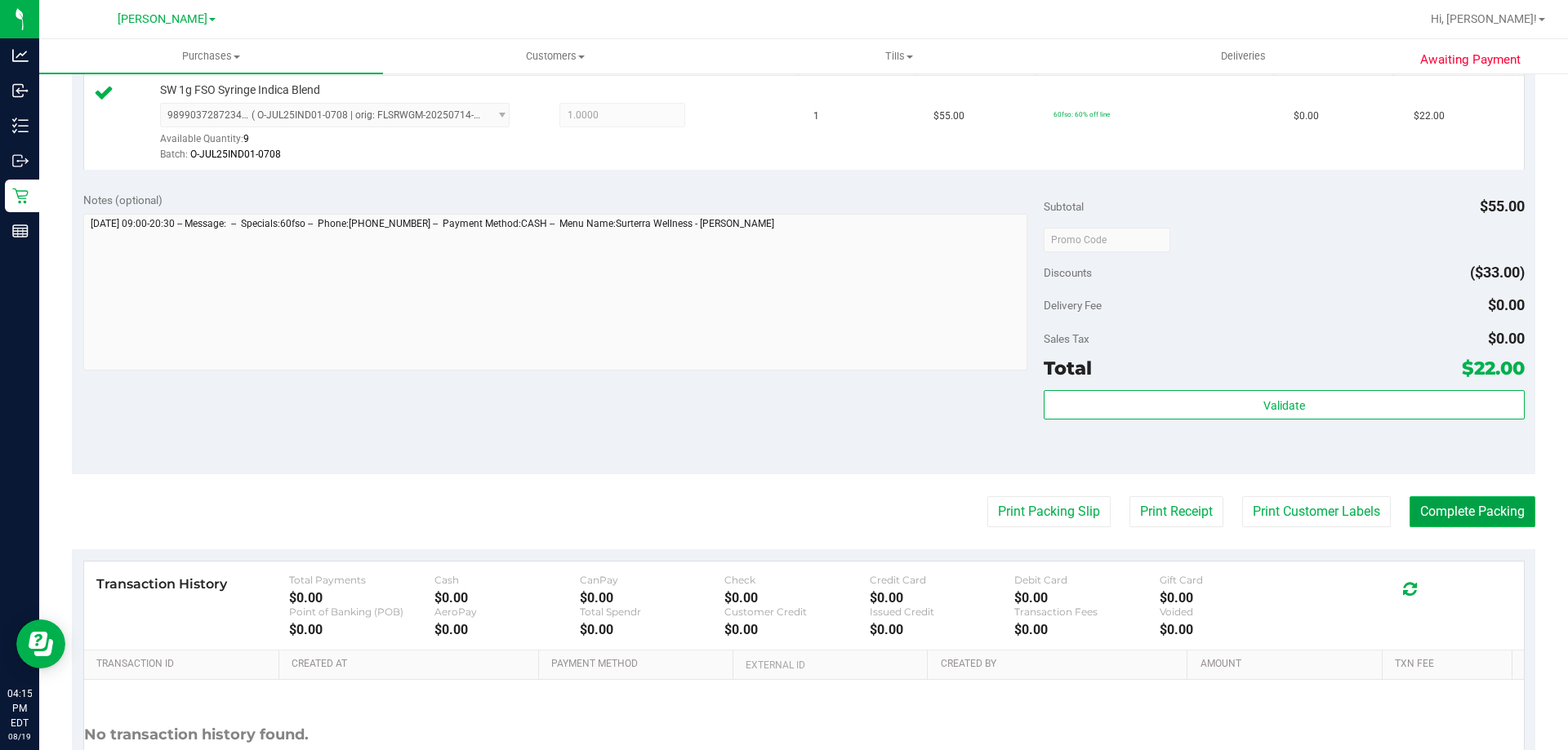
click at [1498, 510] on button "Complete Packing" at bounding box center [1472, 511] width 126 height 31
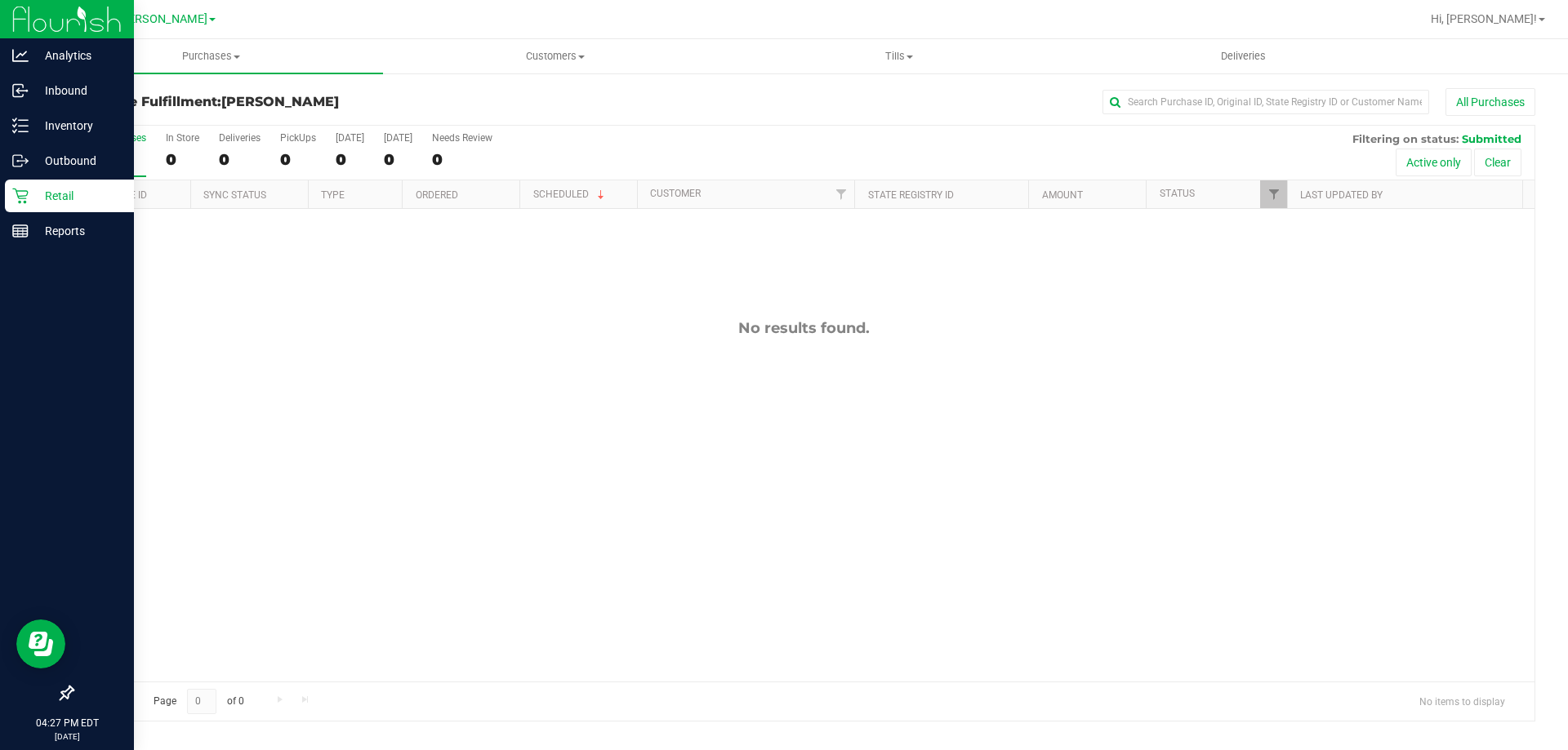
click at [45, 190] on p "Retail" at bounding box center [78, 196] width 98 height 19
